Goal: Check status: Check status

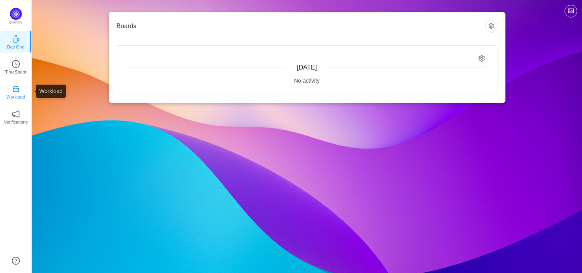
click at [16, 94] on p "Workload" at bounding box center [15, 96] width 19 height 7
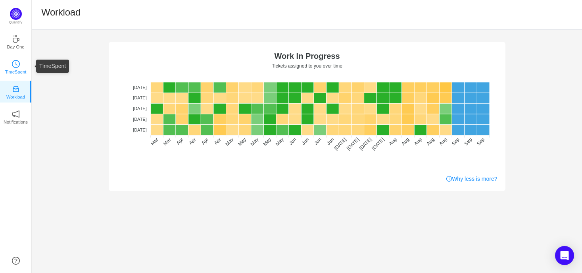
click at [16, 69] on p "TimeSpent" at bounding box center [15, 71] width 21 height 7
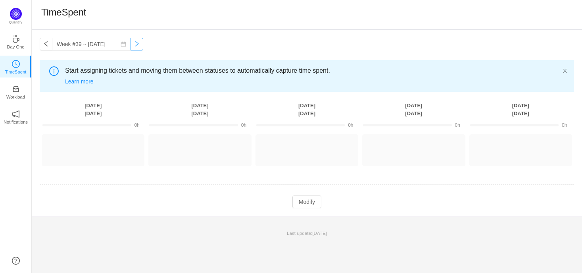
click at [131, 46] on button "button" at bounding box center [137, 44] width 13 height 13
click at [42, 43] on button "button" at bounding box center [46, 44] width 13 height 13
click at [45, 45] on button "button" at bounding box center [46, 44] width 13 height 13
click at [44, 43] on button "button" at bounding box center [46, 44] width 13 height 13
type input "Week #36 ~ [DATE]"
